Goal: Task Accomplishment & Management: Use online tool/utility

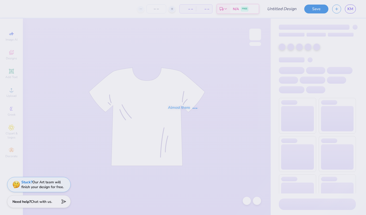
type input "collegian merch"
type input "50"
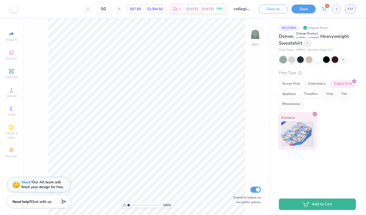
click at [307, 43] on icon at bounding box center [307, 43] width 2 height 2
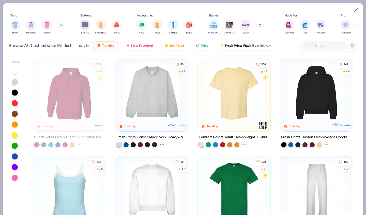
click at [59, 25] on button at bounding box center [62, 26] width 8 height 8
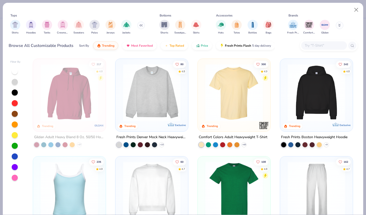
click at [64, 25] on img "filter for Crewnecks" at bounding box center [63, 25] width 6 height 6
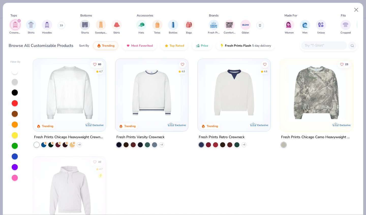
click at [85, 102] on img at bounding box center [69, 92] width 63 height 57
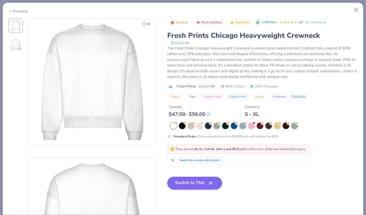
click at [206, 183] on button "Switch to This" at bounding box center [194, 183] width 55 height 13
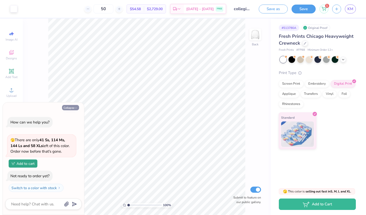
click at [73, 109] on button "Collapse" at bounding box center [70, 107] width 17 height 5
type textarea "x"
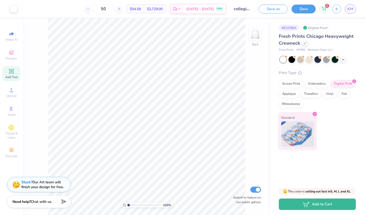
click at [14, 75] on span "Add Text" at bounding box center [11, 77] width 12 height 4
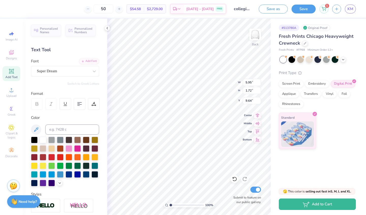
type textarea "TEDXT"
type input "3.00"
type textarea "Delta Rho"
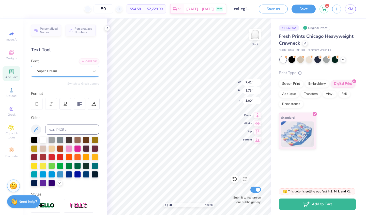
click at [77, 75] on div "Super Dream" at bounding box center [65, 71] width 68 height 11
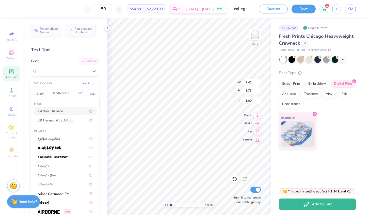
click at [69, 112] on div "a Antara Distance" at bounding box center [65, 111] width 55 height 5
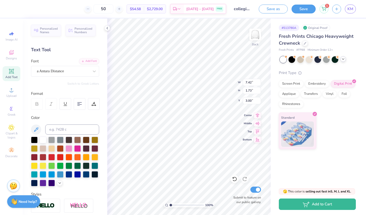
click at [342, 61] on icon at bounding box center [343, 59] width 4 height 4
type input "7.70"
type input "2.30"
type input "2.71"
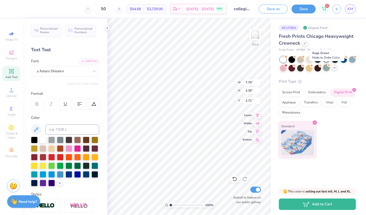
click at [325, 69] on div at bounding box center [326, 68] width 7 height 7
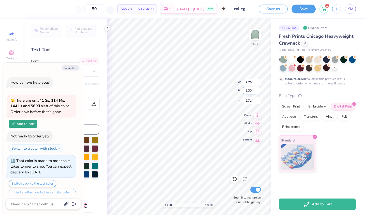
scroll to position [7, 0]
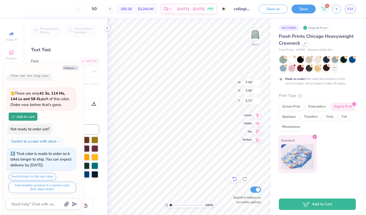
click at [234, 180] on icon at bounding box center [234, 179] width 5 height 5
type textarea "x"
type input "7.42"
type input "1.73"
type input "3.00"
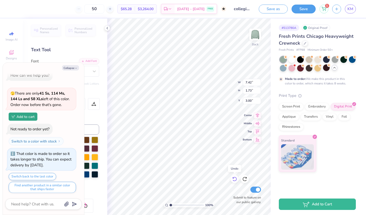
click at [234, 180] on icon at bounding box center [234, 179] width 5 height 5
type textarea "x"
type input "9.64"
click at [234, 180] on icon at bounding box center [234, 179] width 5 height 5
type textarea "x"
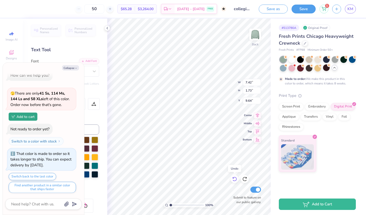
type input "5.95"
type input "1.72"
click at [234, 180] on icon at bounding box center [234, 179] width 5 height 5
type textarea "x"
type input "3.00"
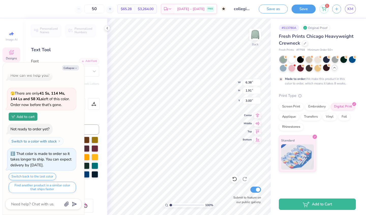
type textarea "x"
type input "6.52"
type input "0.63"
type input "7.60"
type textarea "x"
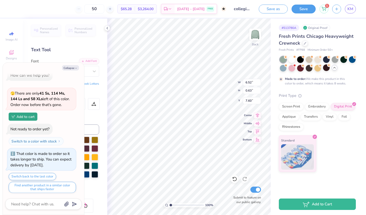
type input "5.22"
type textarea "x"
type input "3.85"
type input "0.44"
type input "9.38"
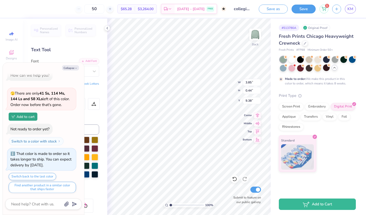
type textarea "x"
type input "6.25"
type textarea "x"
click at [104, 9] on input "50" at bounding box center [94, 8] width 20 height 9
type input "5"
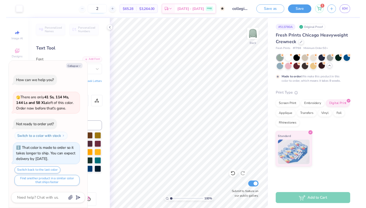
scroll to position [0, 0]
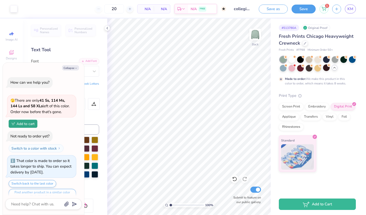
type input "50"
click at [149, 9] on span "N/A" at bounding box center [146, 8] width 10 height 5
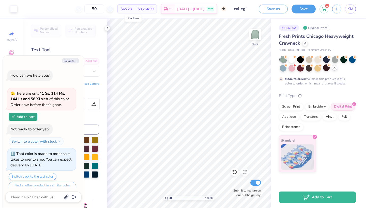
type textarea "x"
